Goal: Find specific page/section: Find specific page/section

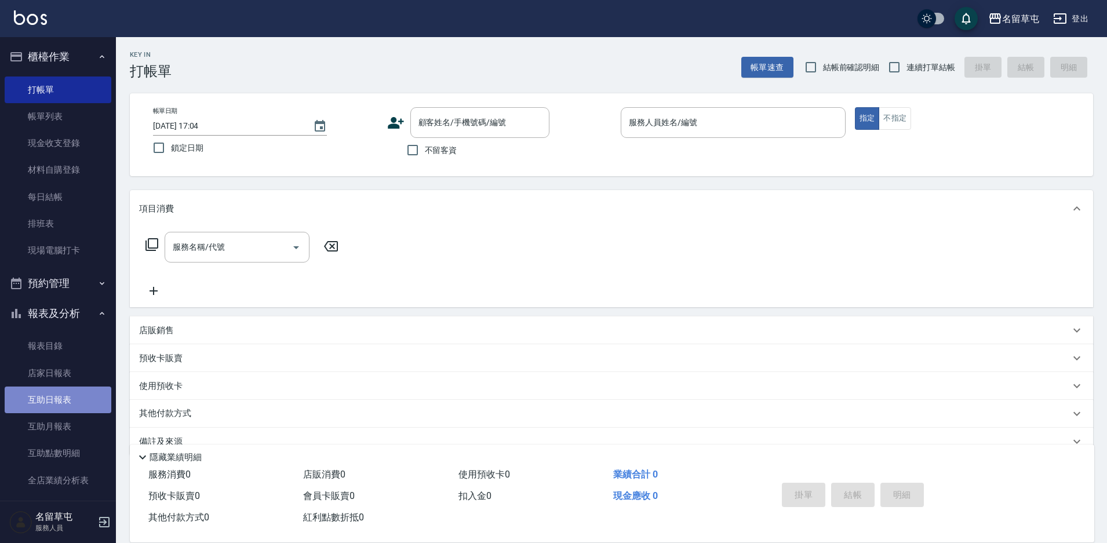
click at [62, 394] on link "互助日報表" at bounding box center [58, 399] width 107 height 27
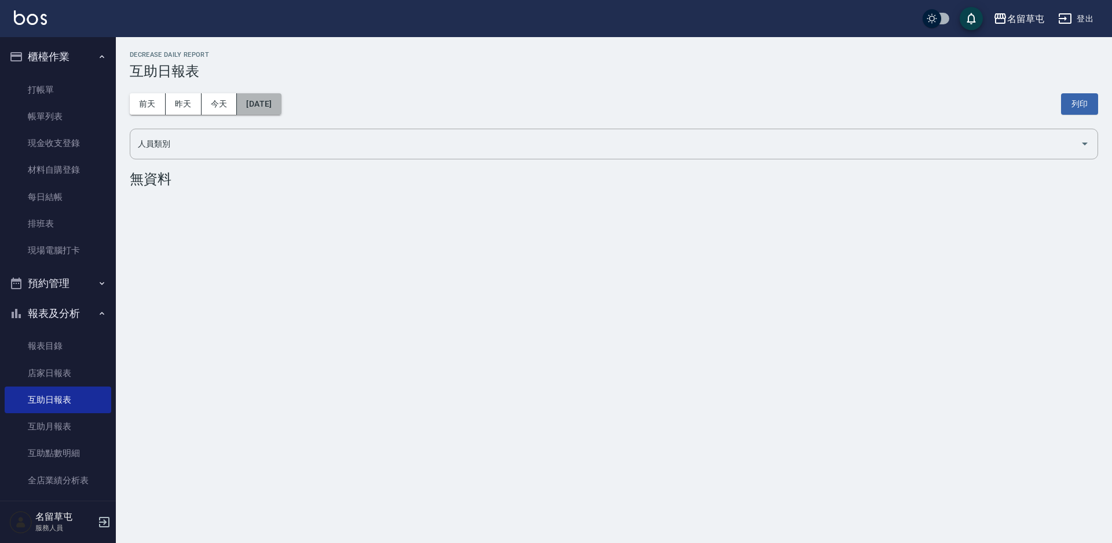
click at [268, 109] on button "[DATE]" at bounding box center [259, 103] width 44 height 21
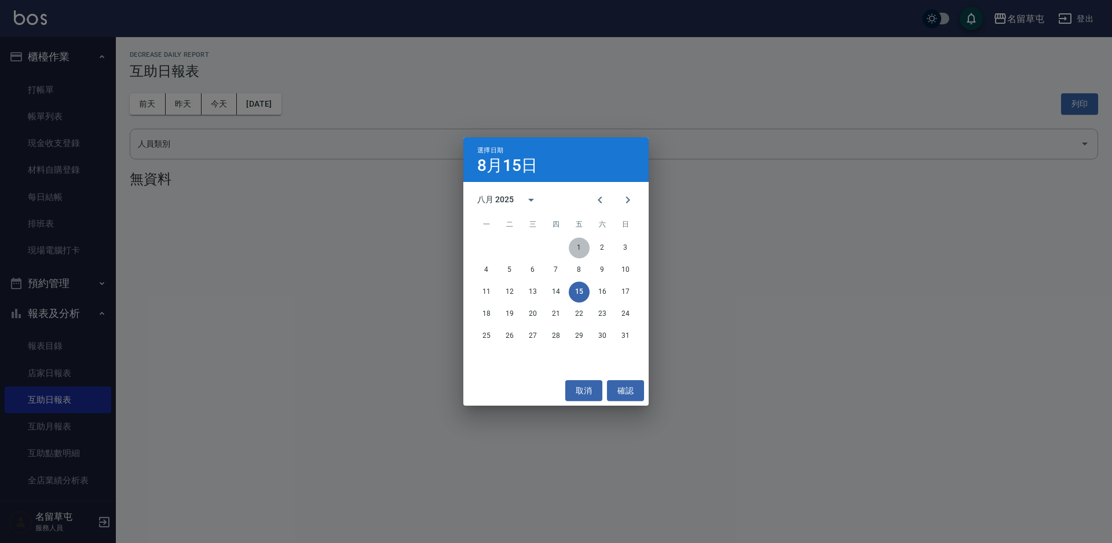
click at [584, 246] on button "1" at bounding box center [579, 248] width 21 height 21
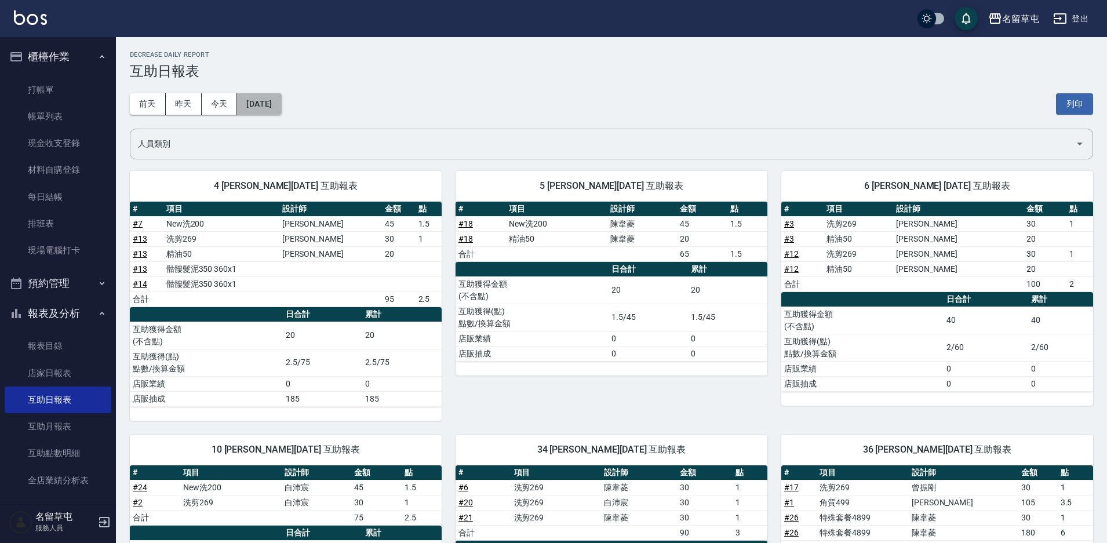
click at [272, 103] on button "[DATE]" at bounding box center [259, 103] width 44 height 21
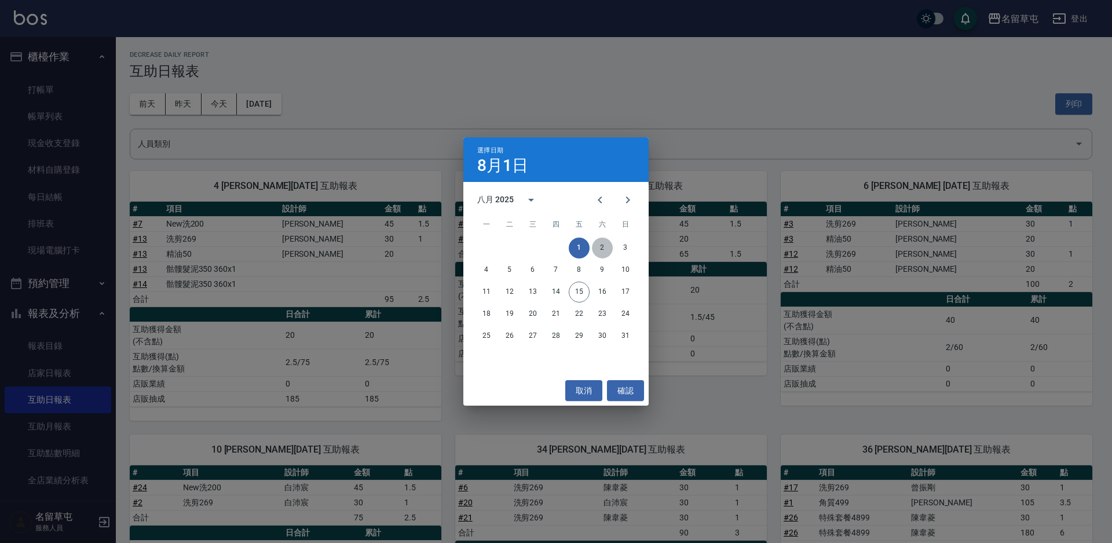
click at [605, 242] on button "2" at bounding box center [602, 248] width 21 height 21
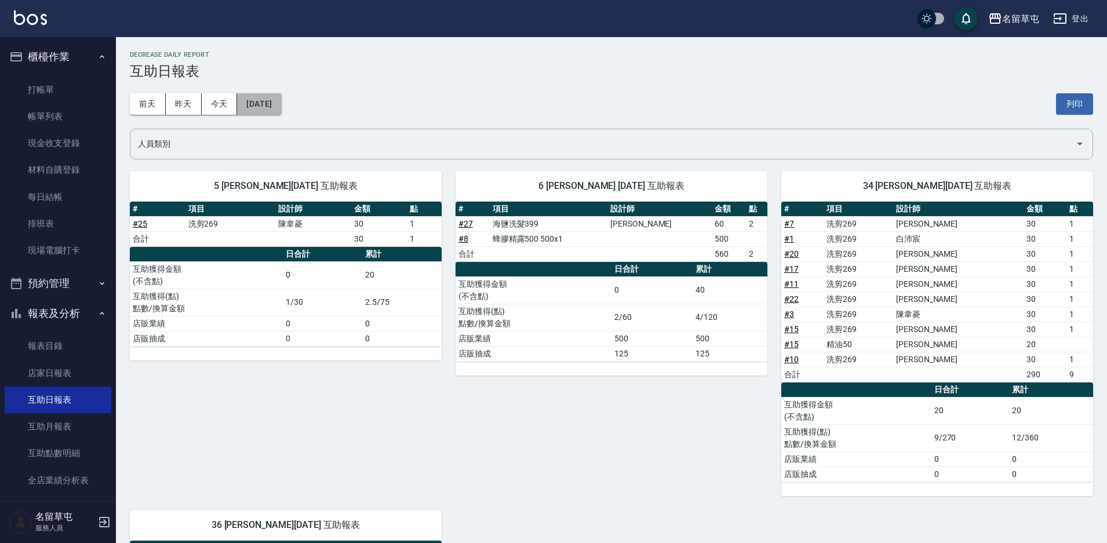
click at [267, 107] on button "[DATE]" at bounding box center [259, 103] width 44 height 21
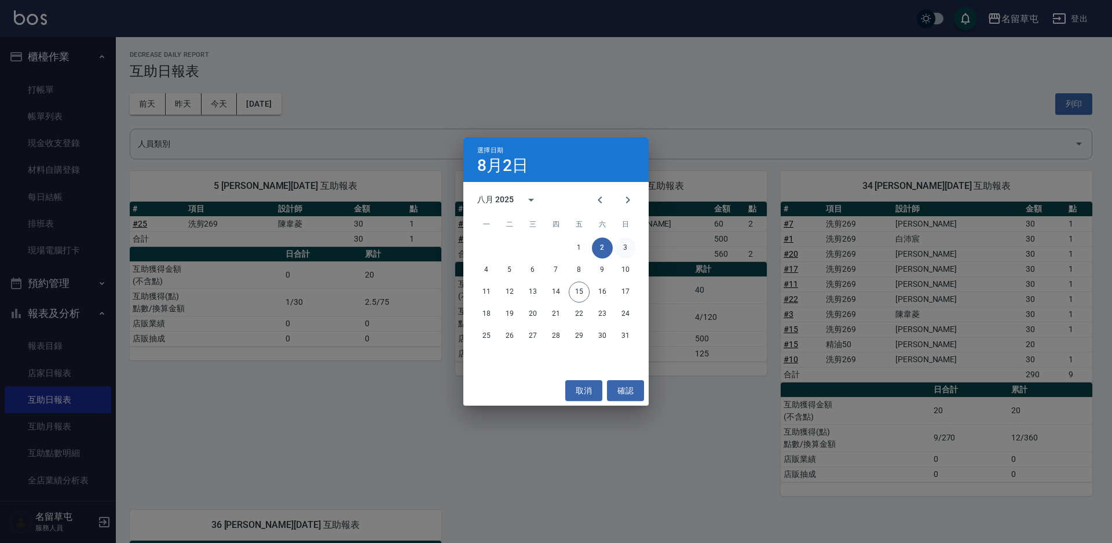
click at [623, 244] on button "3" at bounding box center [625, 248] width 21 height 21
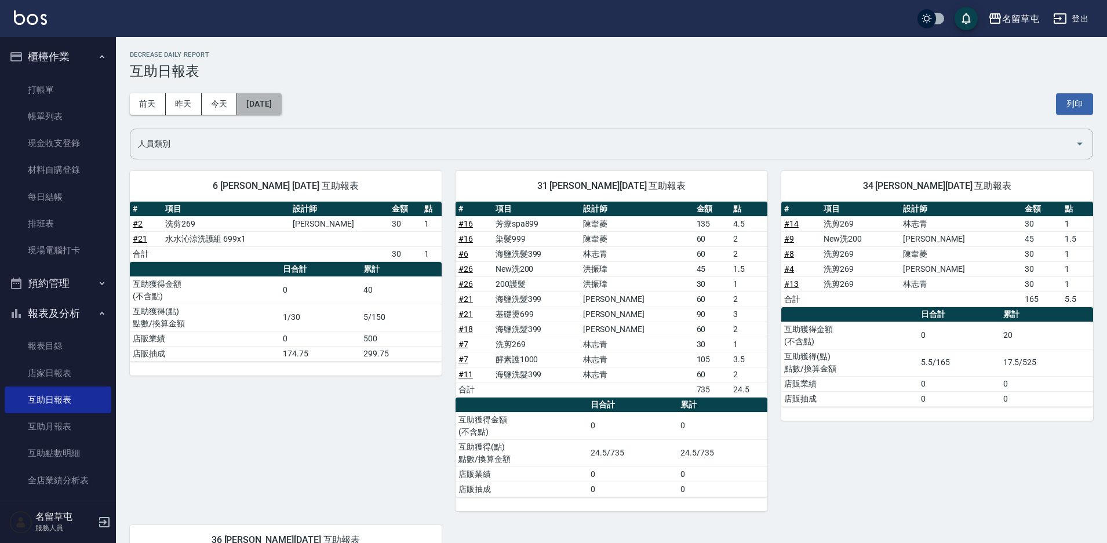
click at [256, 105] on button "[DATE]" at bounding box center [259, 103] width 44 height 21
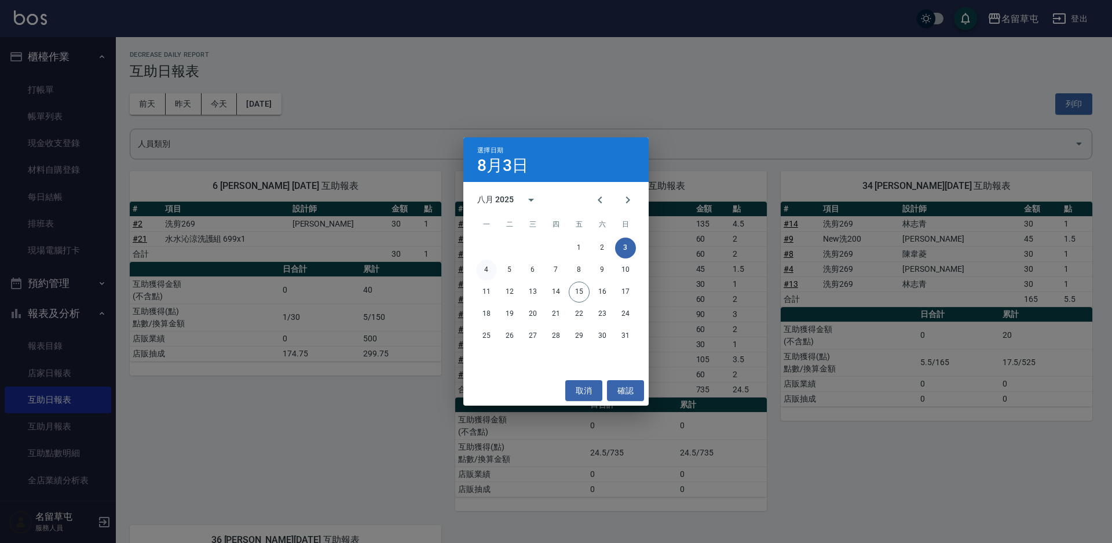
click at [483, 269] on button "4" at bounding box center [486, 270] width 21 height 21
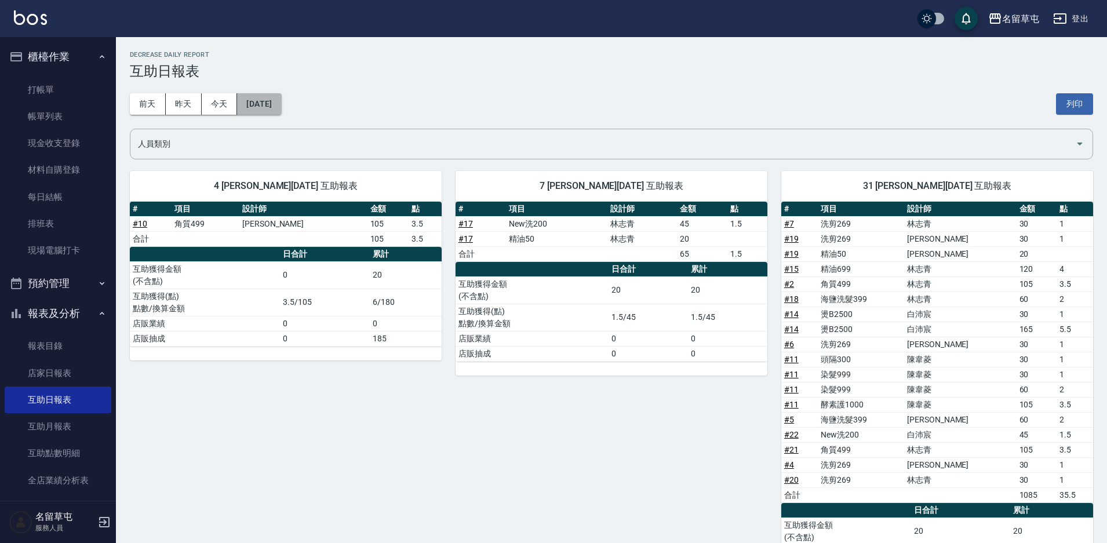
click at [272, 105] on button "[DATE]" at bounding box center [259, 103] width 44 height 21
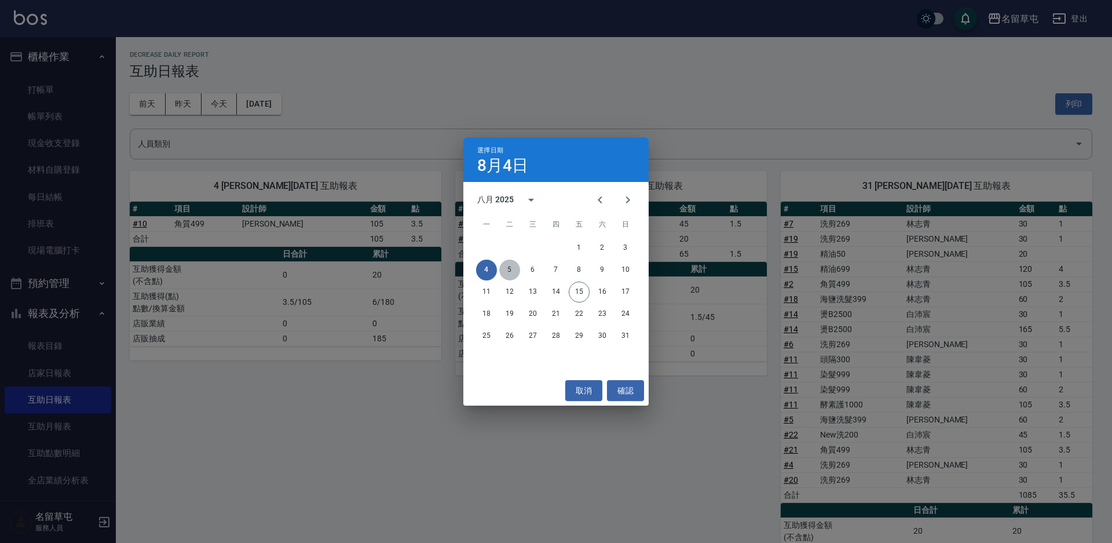
click at [511, 274] on button "5" at bounding box center [509, 270] width 21 height 21
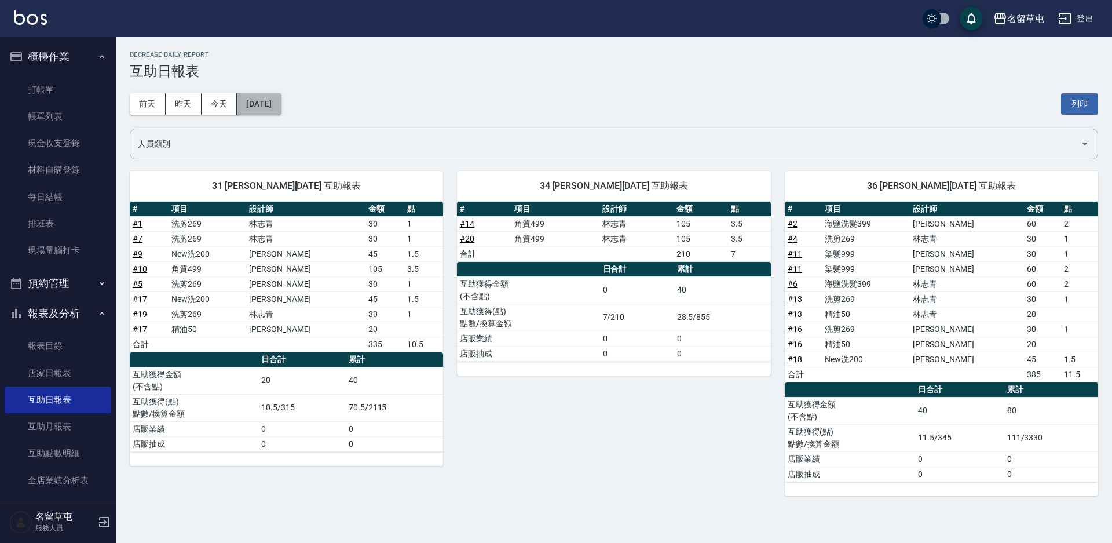
click at [278, 105] on button "[DATE]" at bounding box center [259, 103] width 44 height 21
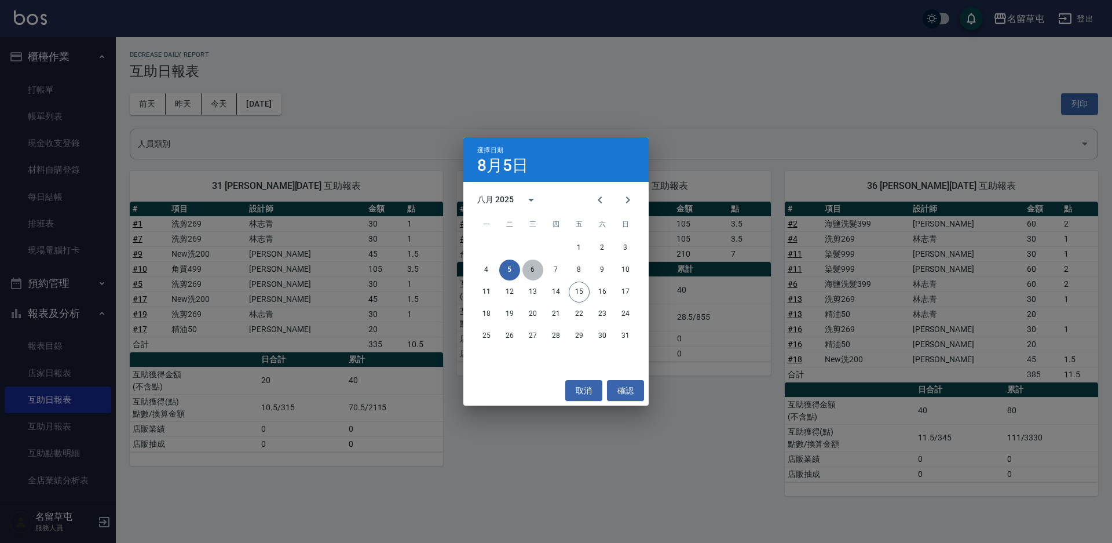
click at [533, 270] on button "6" at bounding box center [533, 270] width 21 height 21
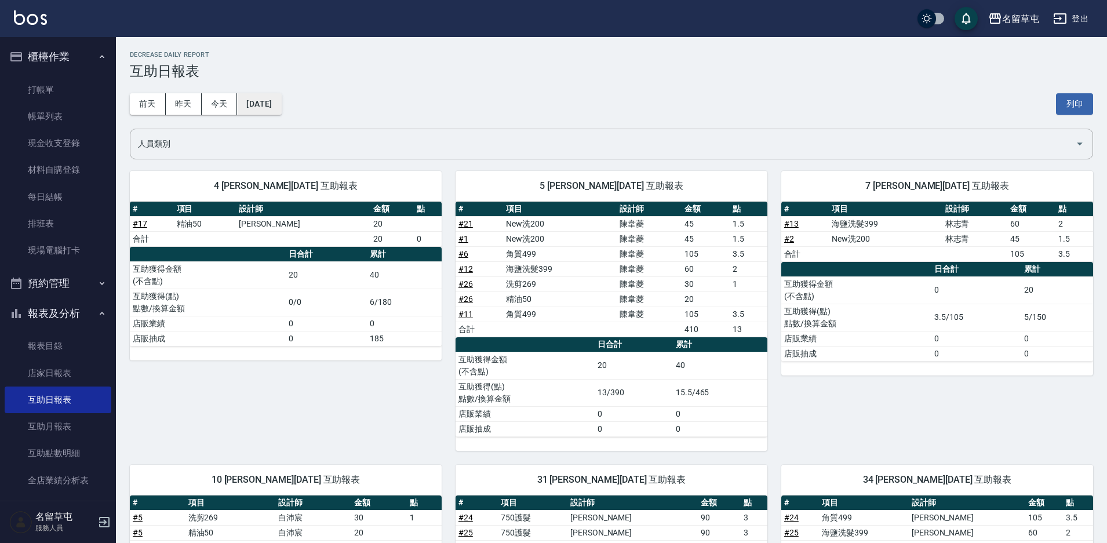
click at [259, 104] on button "[DATE]" at bounding box center [259, 103] width 44 height 21
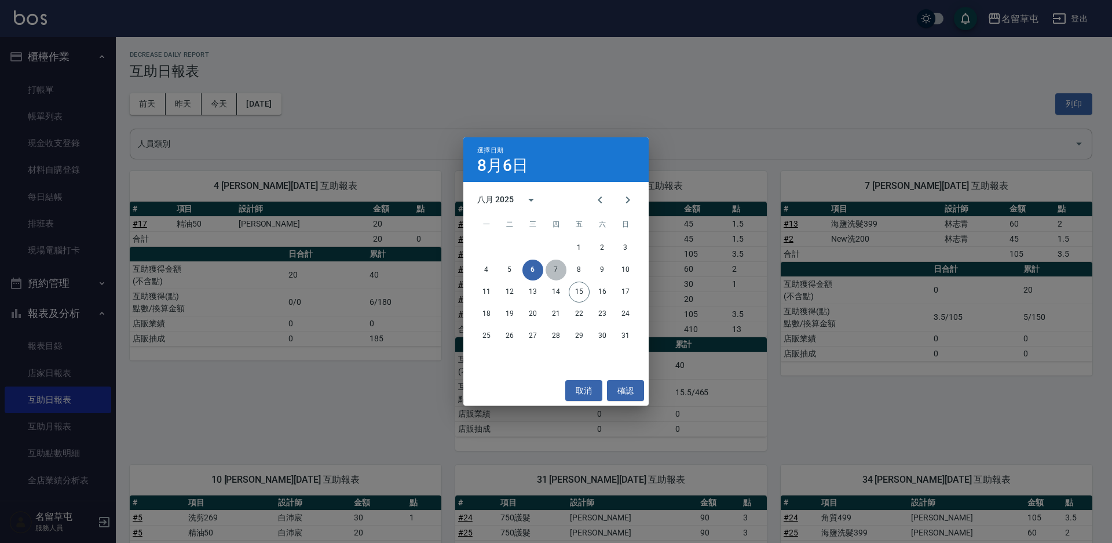
click at [556, 268] on button "7" at bounding box center [556, 270] width 21 height 21
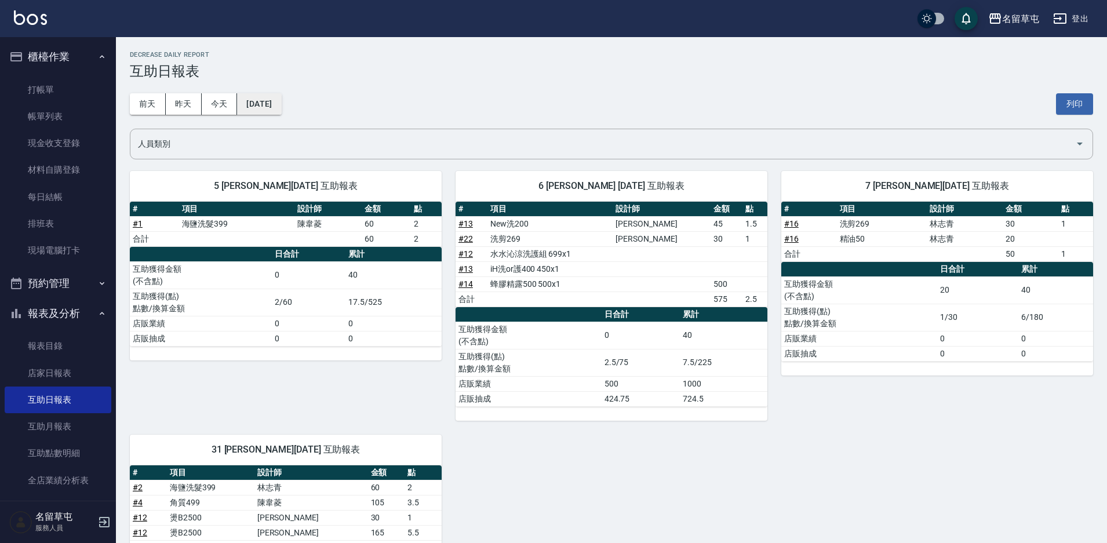
click at [264, 106] on button "[DATE]" at bounding box center [259, 103] width 44 height 21
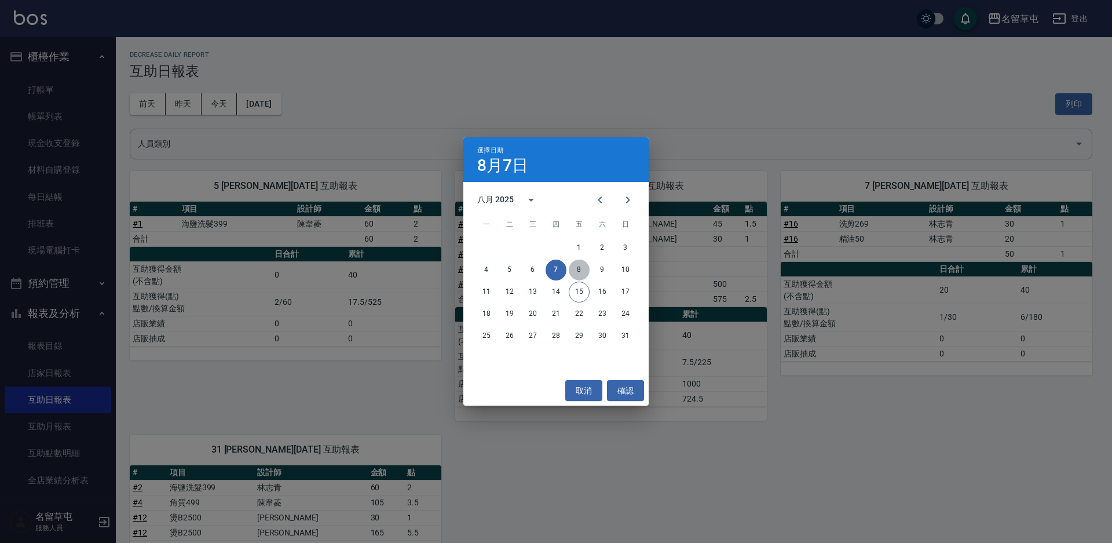
click at [575, 269] on button "8" at bounding box center [579, 270] width 21 height 21
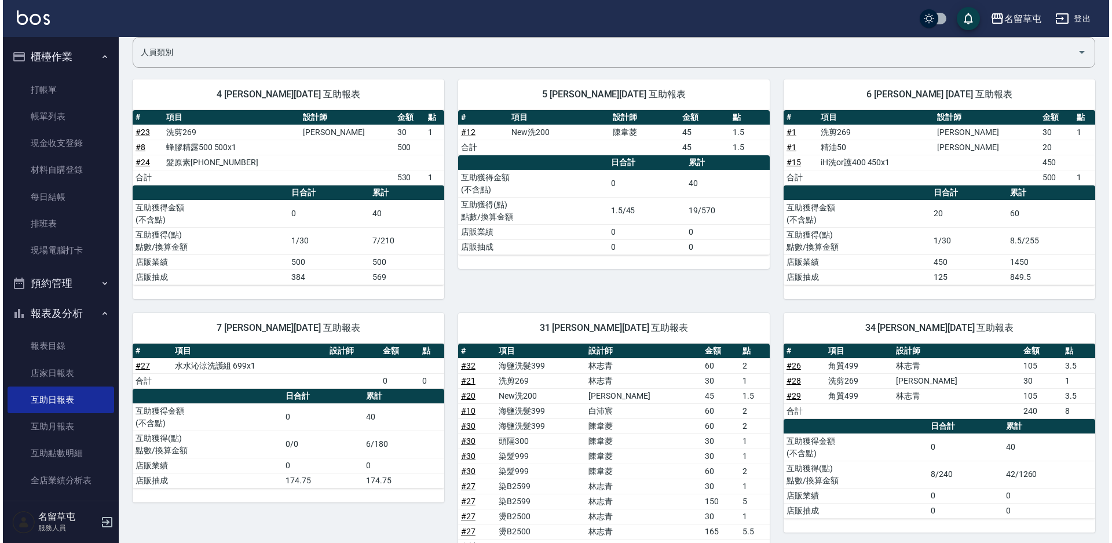
scroll to position [40, 0]
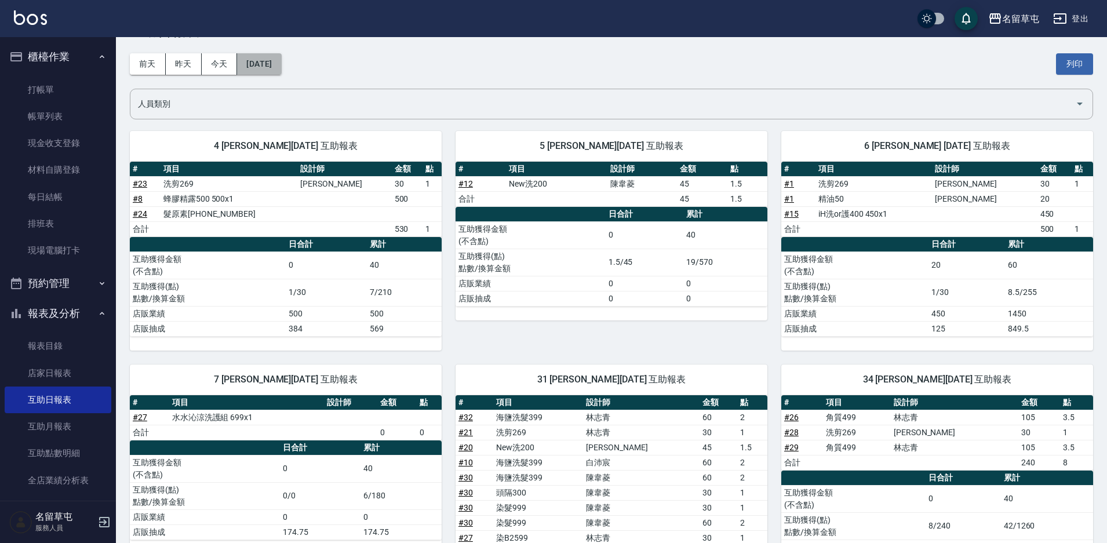
click at [245, 67] on button "[DATE]" at bounding box center [259, 63] width 44 height 21
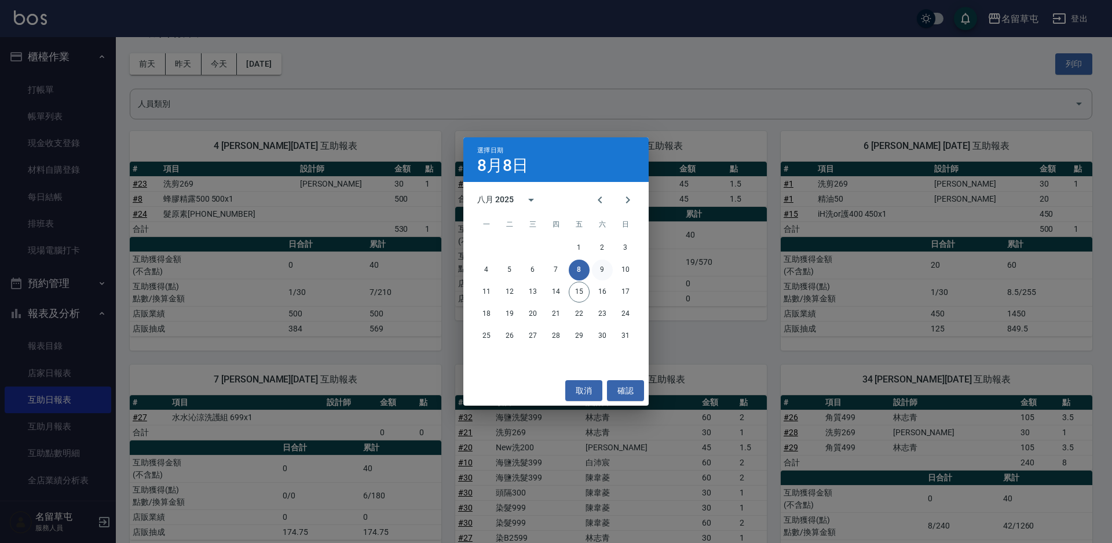
click at [604, 275] on button "9" at bounding box center [602, 270] width 21 height 21
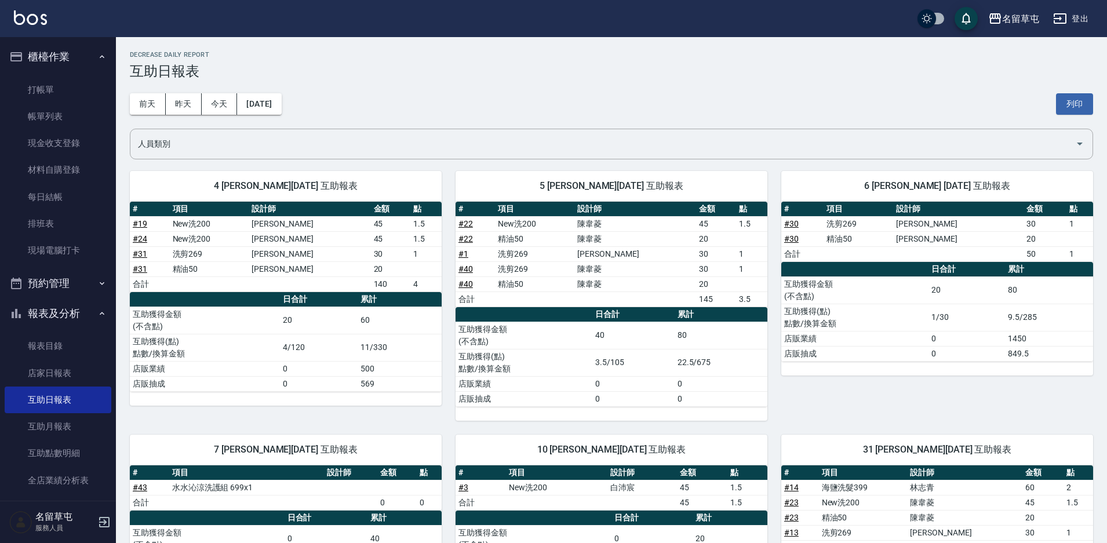
click at [260, 115] on div "[DATE] [DATE] [DATE] [DATE] 列印" at bounding box center [611, 103] width 963 height 49
click at [258, 104] on button "[DATE]" at bounding box center [259, 103] width 44 height 21
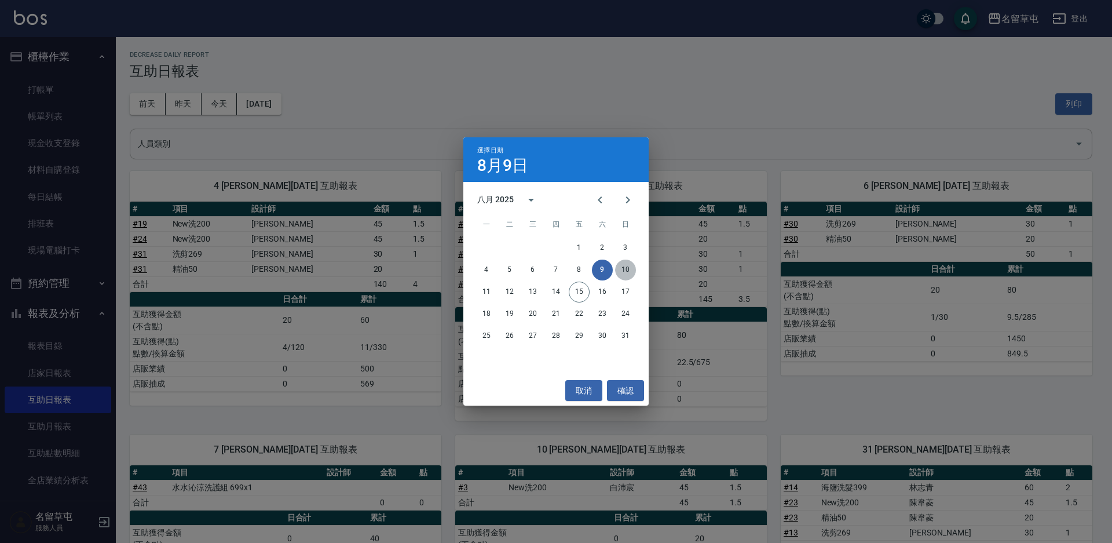
click at [619, 268] on button "10" at bounding box center [625, 270] width 21 height 21
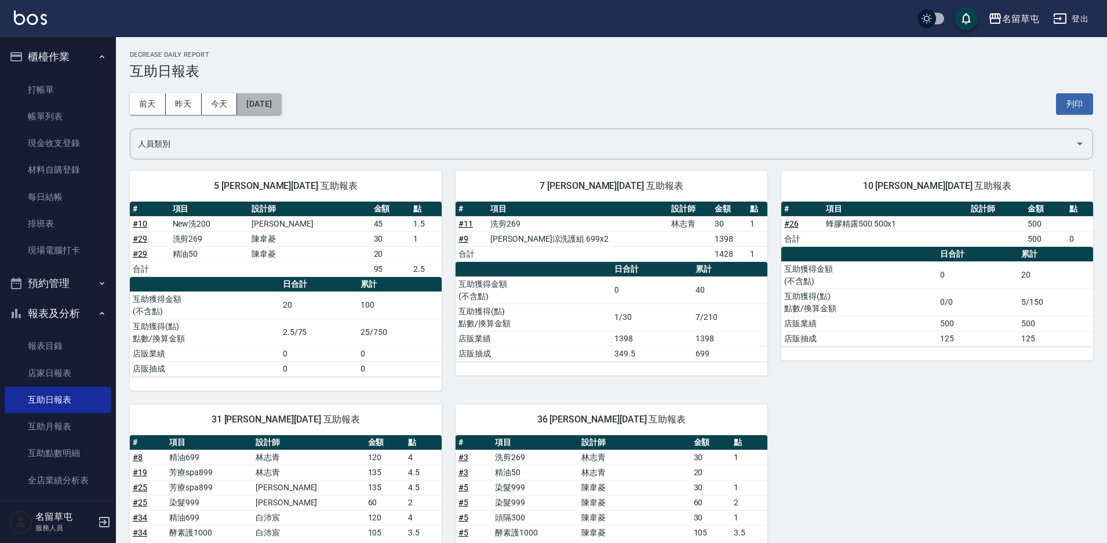
click at [267, 105] on button "[DATE]" at bounding box center [259, 103] width 44 height 21
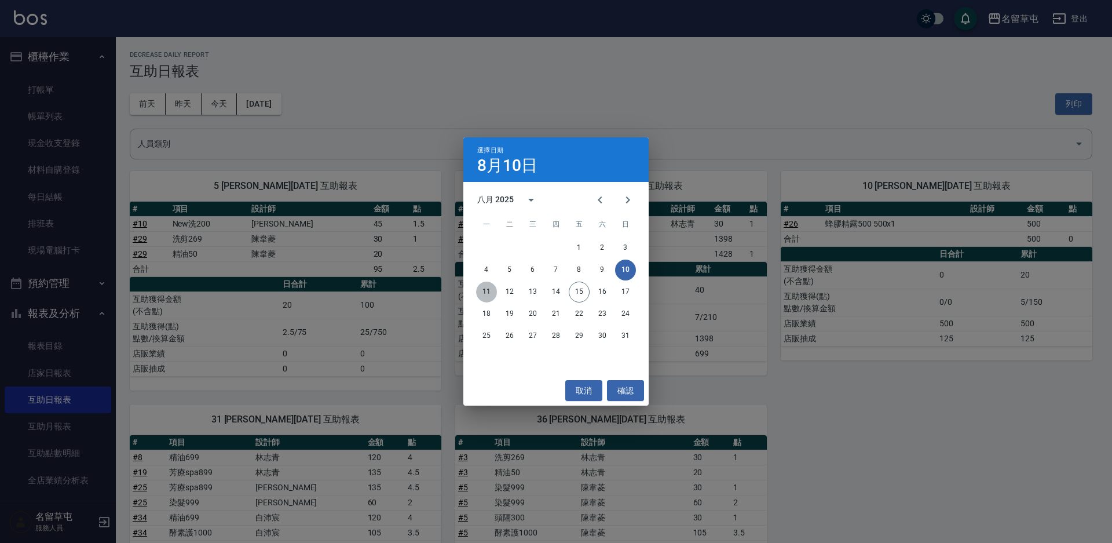
click at [487, 291] on button "11" at bounding box center [486, 292] width 21 height 21
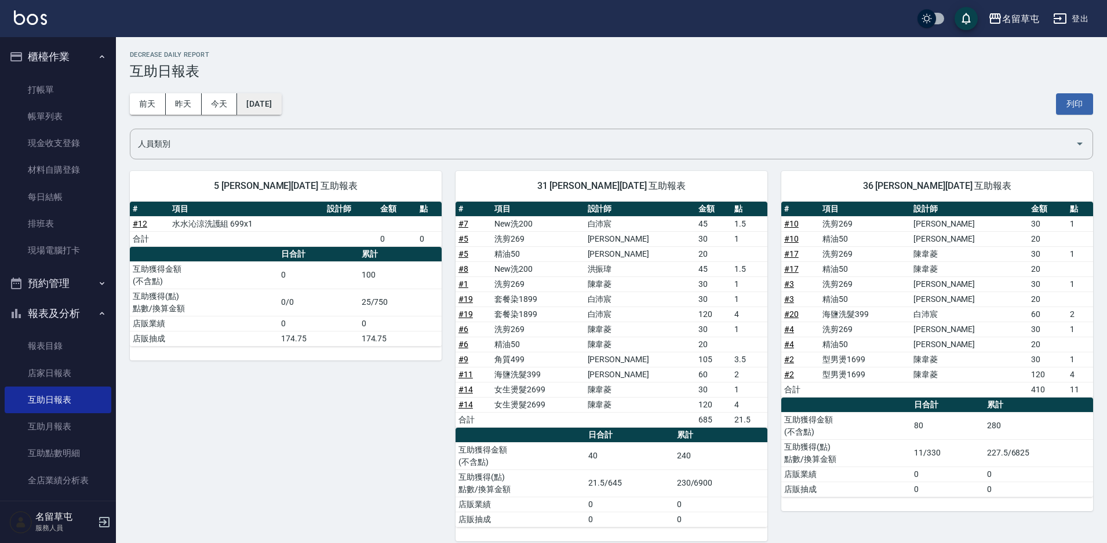
click at [271, 107] on button "[DATE]" at bounding box center [259, 103] width 44 height 21
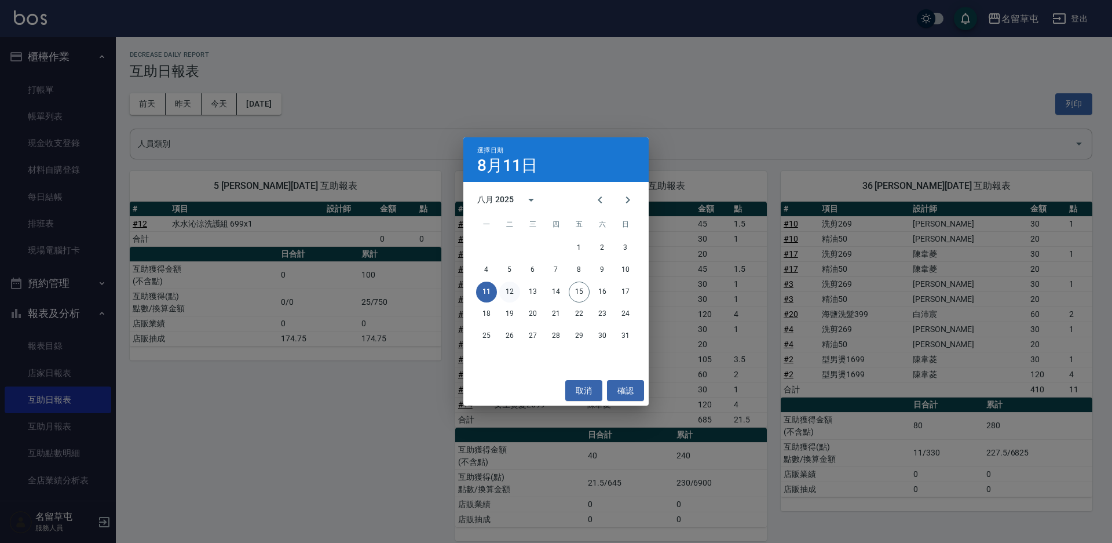
click at [504, 290] on button "12" at bounding box center [509, 292] width 21 height 21
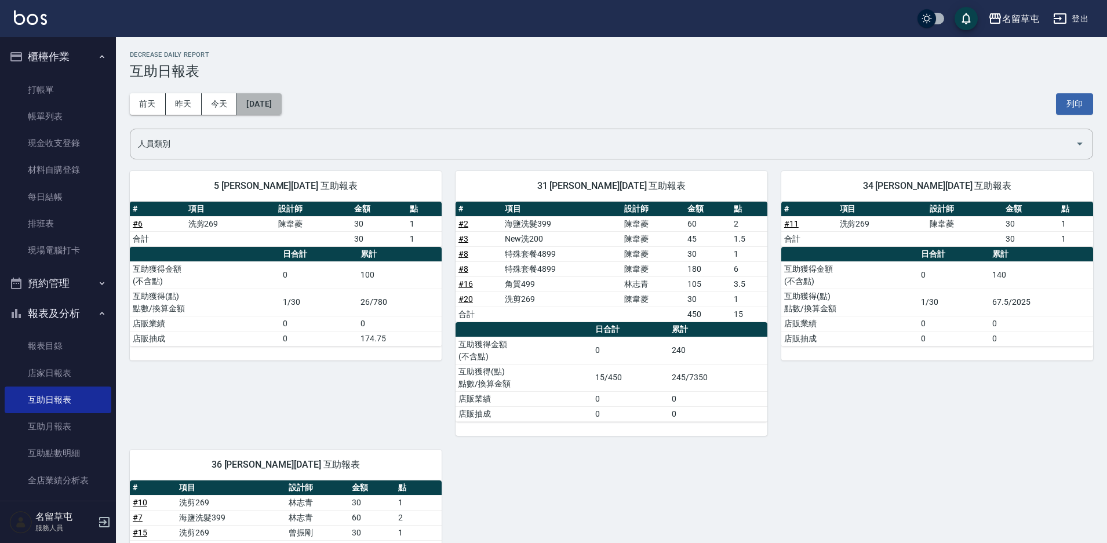
click at [240, 105] on button "[DATE]" at bounding box center [259, 103] width 44 height 21
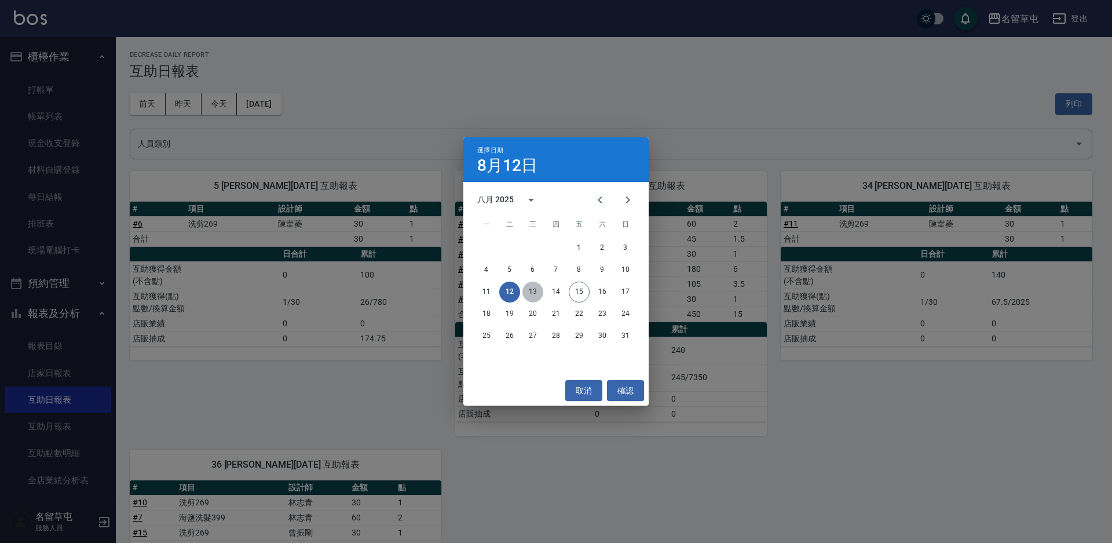
click at [536, 292] on button "13" at bounding box center [533, 292] width 21 height 21
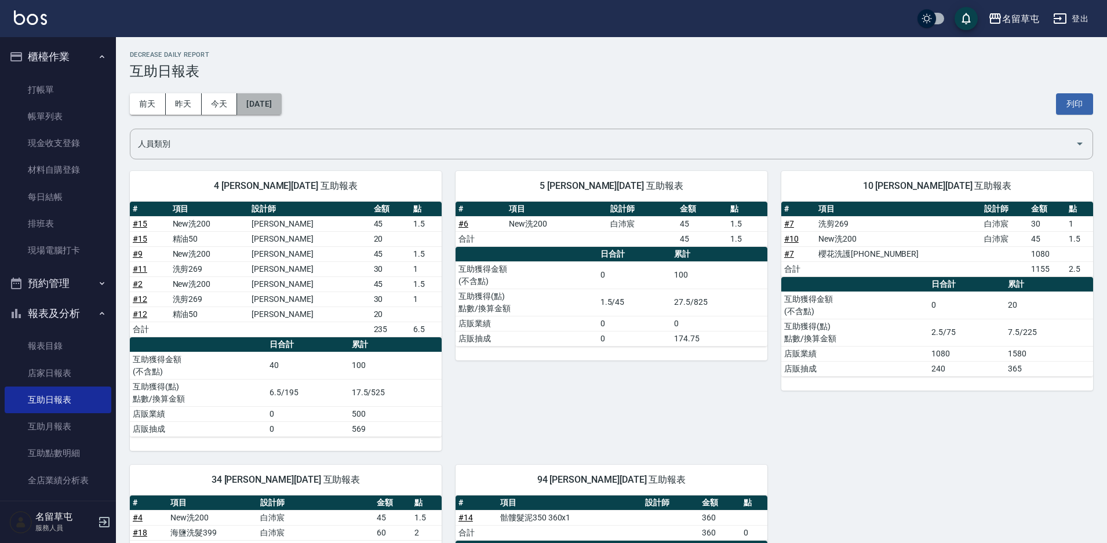
click at [273, 104] on button "[DATE]" at bounding box center [259, 103] width 44 height 21
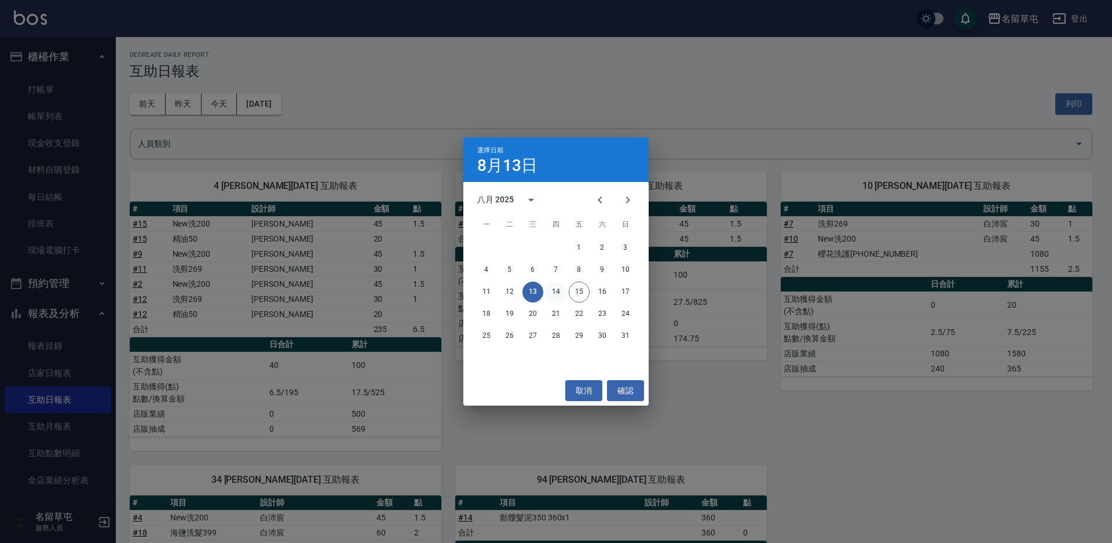
click at [549, 294] on button "14" at bounding box center [556, 292] width 21 height 21
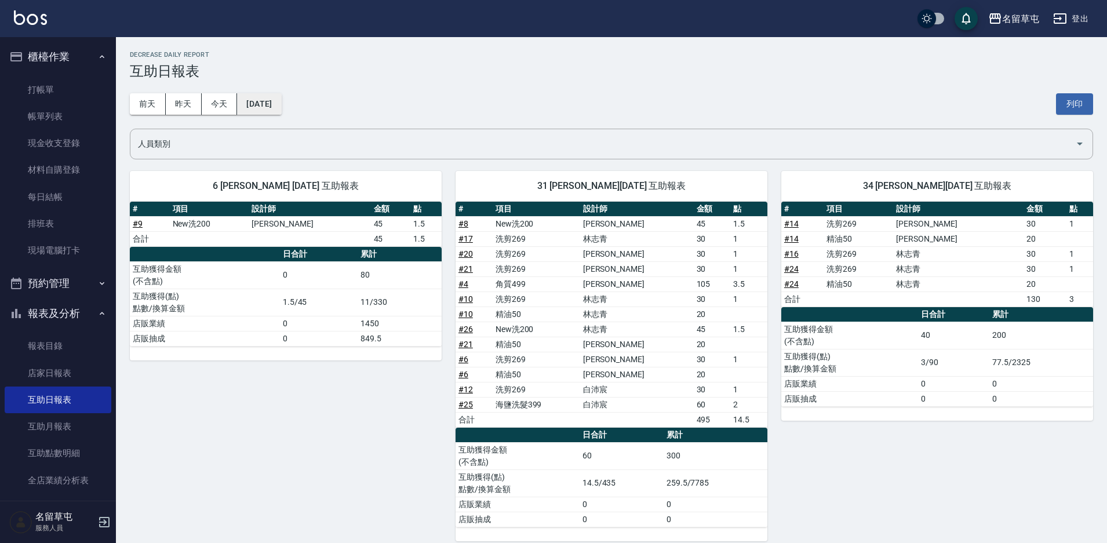
click at [267, 103] on button "[DATE]" at bounding box center [259, 103] width 44 height 21
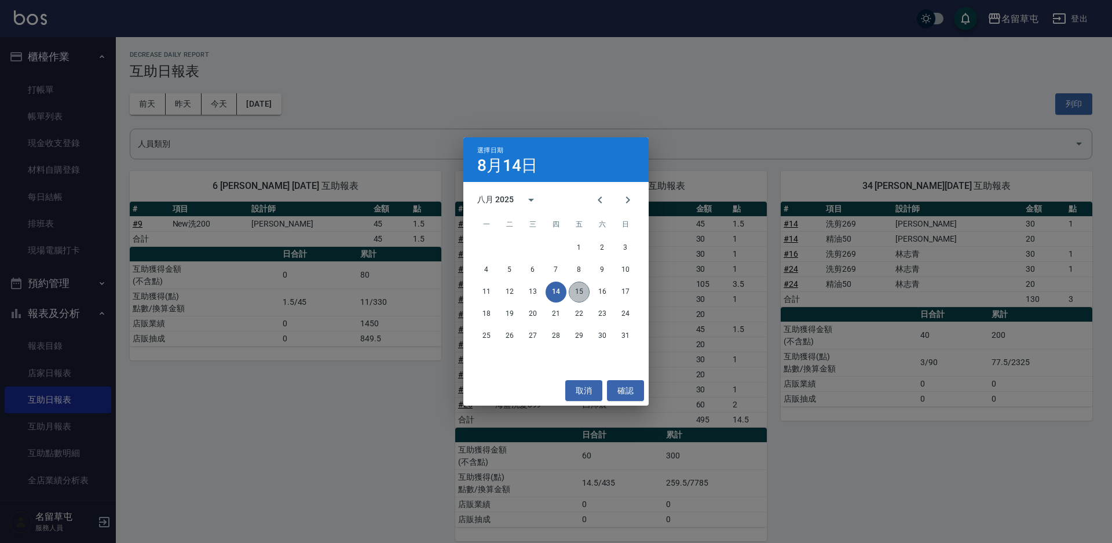
click at [577, 287] on button "15" at bounding box center [579, 292] width 21 height 21
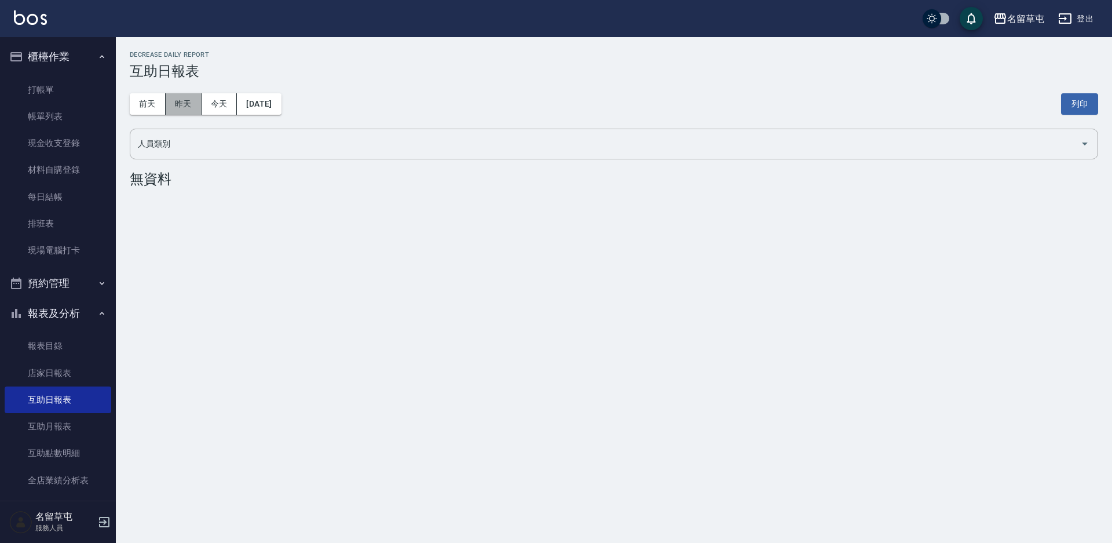
click at [174, 101] on button "昨天" at bounding box center [184, 103] width 36 height 21
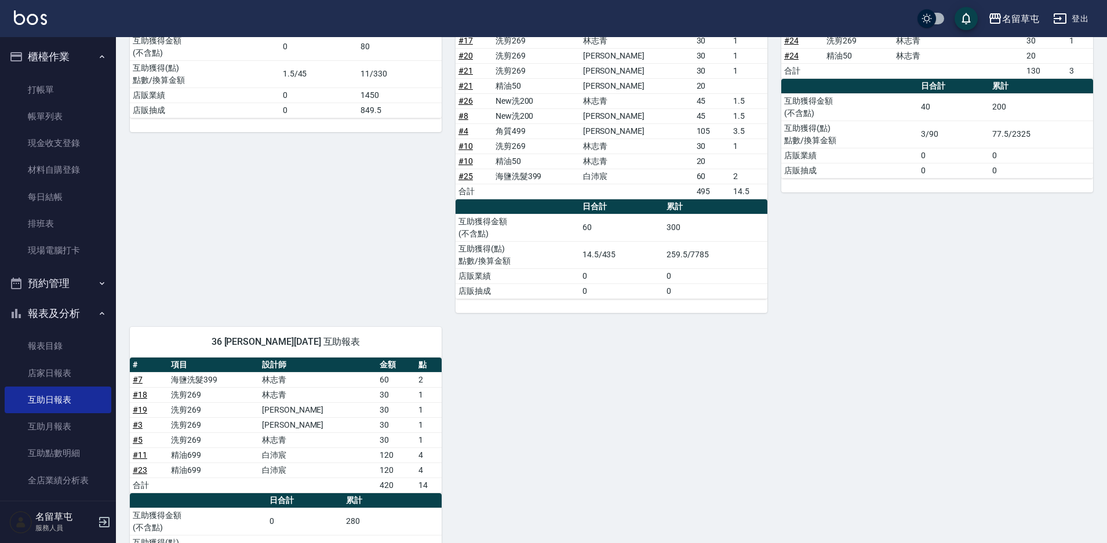
scroll to position [16, 0]
